Goal: Information Seeking & Learning: Learn about a topic

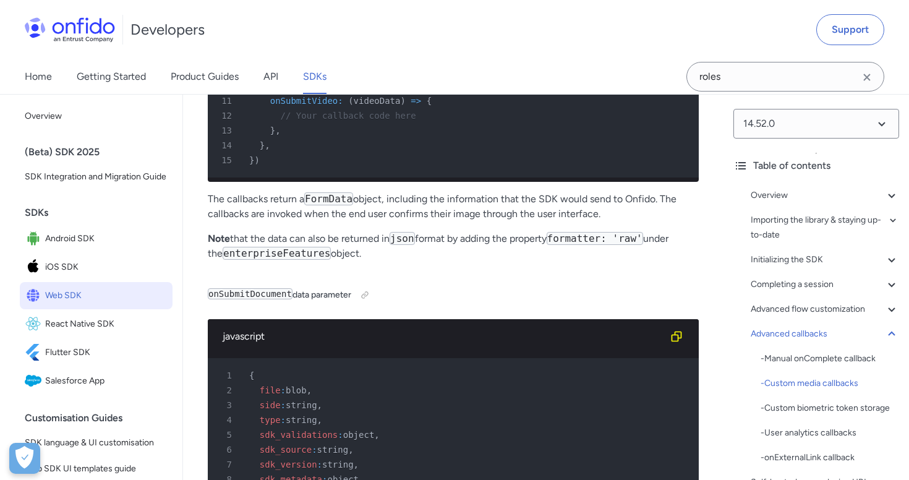
scroll to position [23673, 0]
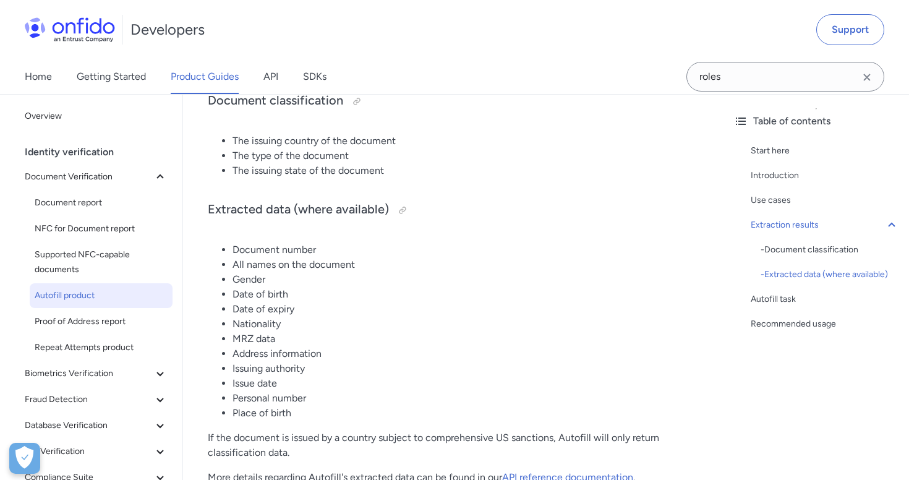
scroll to position [755, 0]
